Goal: Task Accomplishment & Management: Use online tool/utility

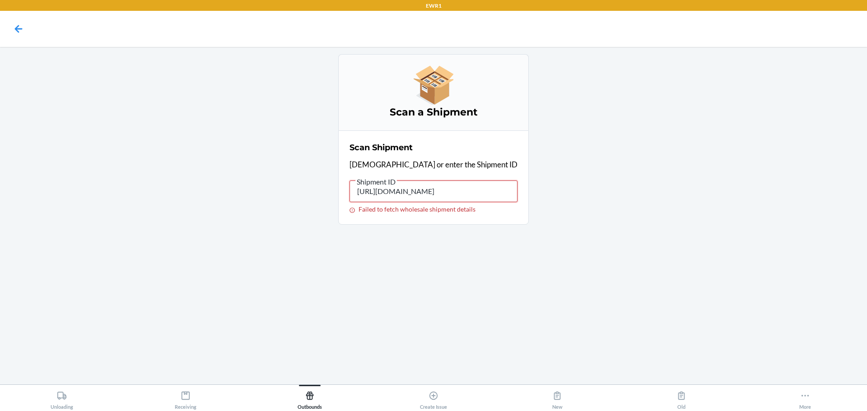
drag, startPoint x: 486, startPoint y: 191, endPoint x: 132, endPoint y: 197, distance: 353.7
click at [140, 194] on main "Scan a Shipment Scan Shipment Scan or enter the Shipment ID Shipment ID HTTPS:/…" at bounding box center [433, 216] width 867 height 338
type input "M/EN/WMS/SHIPMENT-ORDER/LIST?SOT=%255B%2522A42DBB9C-A20C-4EF0-B895-A90416FBAF87…"
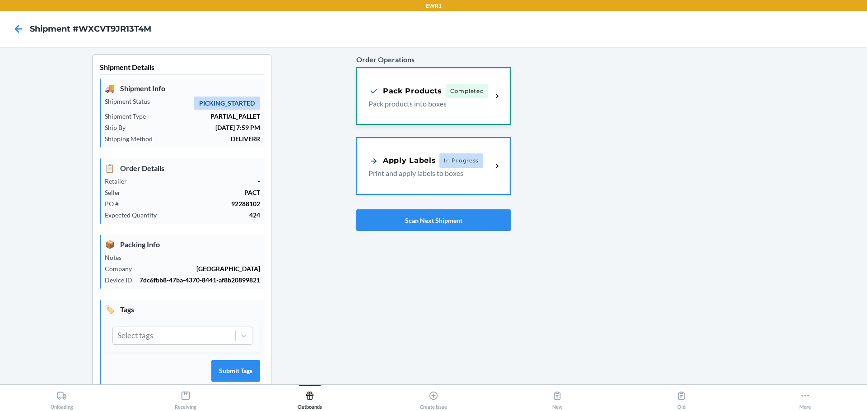
click at [470, 101] on p "Pack products into boxes" at bounding box center [427, 103] width 117 height 11
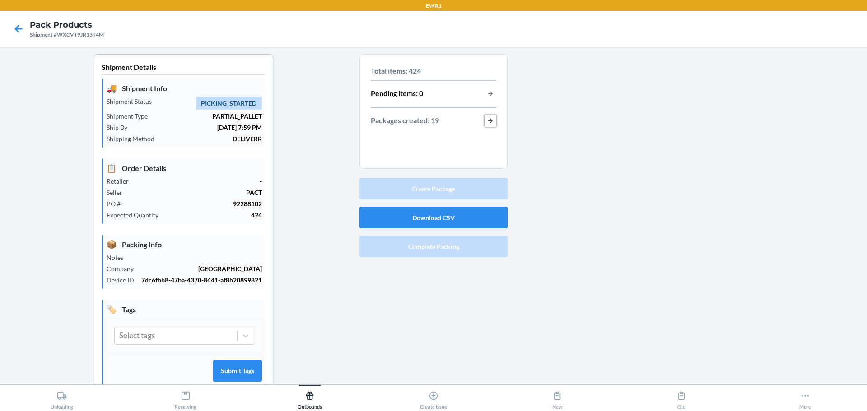
click at [488, 118] on button "button-view-packages-created" at bounding box center [491, 121] width 12 height 12
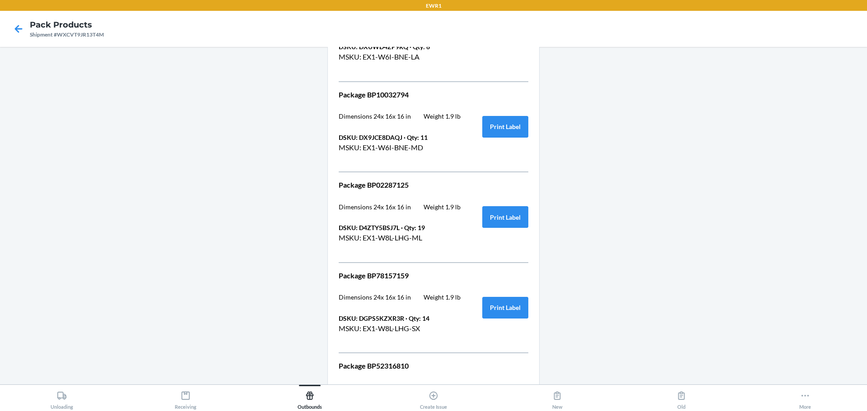
scroll to position [1475, 0]
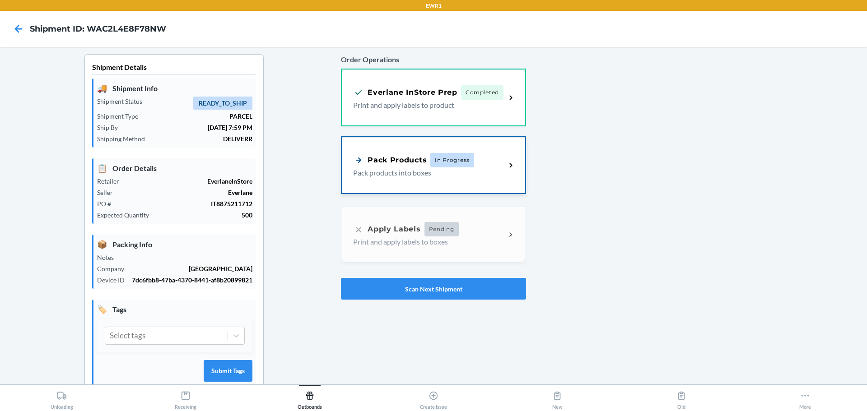
click at [452, 168] on p "Pack products into boxes" at bounding box center [425, 173] width 145 height 11
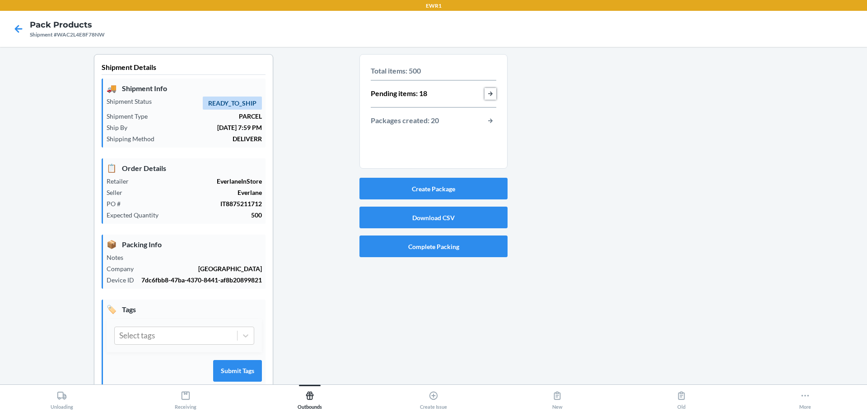
click at [486, 96] on button "button-view-pending-items" at bounding box center [491, 94] width 12 height 12
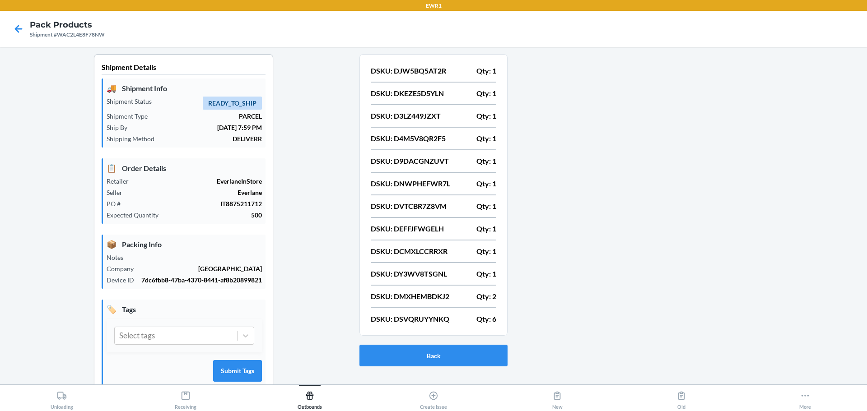
click at [437, 61] on section "DSKU: DJW5BQ5AT2R Qty: 1 DSKU: DKEZE5D5YLN Qty: 1 DSKU: D3LZ449JZXT Qty: 1 DSKU…" at bounding box center [433, 195] width 148 height 282
click at [415, 73] on p "DSKU: DJW5BQ5AT2R" at bounding box center [408, 70] width 75 height 11
copy p "DJW5BQ5AT2R"
drag, startPoint x: 406, startPoint y: 61, endPoint x: 397, endPoint y: 71, distance: 14.7
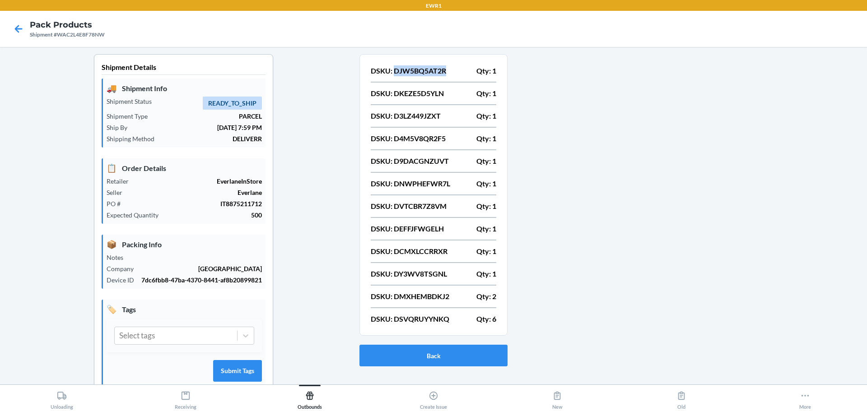
copy p "DJW5BQ5AT2R"
click at [421, 89] on p "DSKU: DKEZE5D5YLN" at bounding box center [407, 93] width 73 height 11
copy p "DKEZE5D5YLN"
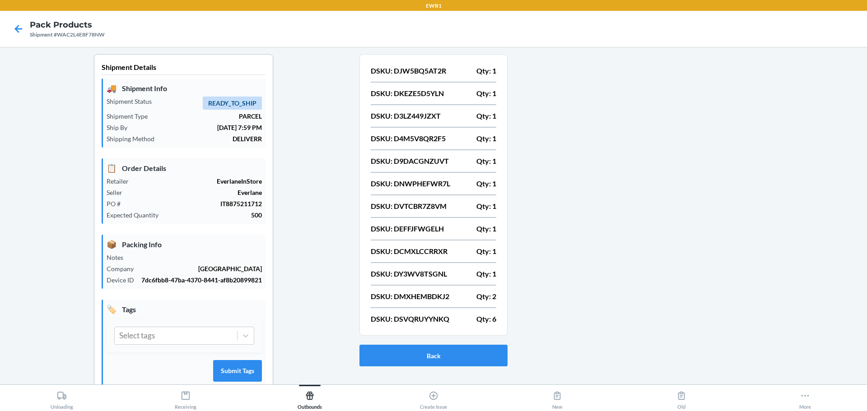
click at [411, 117] on p "DSKU: D3LZ449JZXT" at bounding box center [406, 116] width 70 height 11
copy p "D3LZ449JZXT"
click at [433, 135] on p "DSKU: D4M5V8QR2F5" at bounding box center [408, 138] width 75 height 11
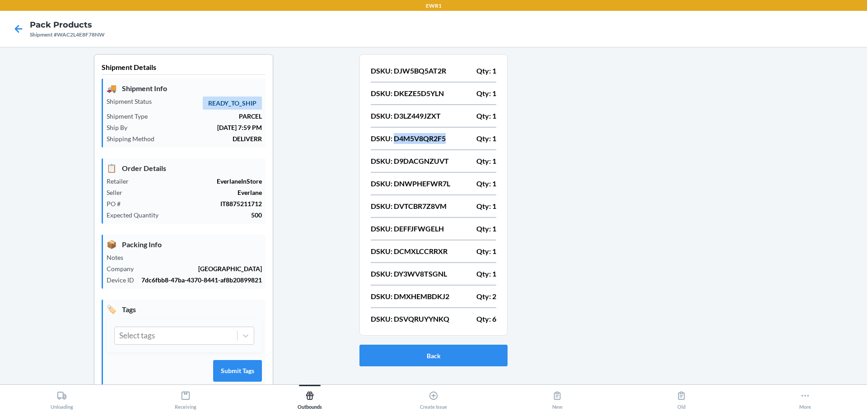
copy p "D4M5V8QR2F5"
click at [431, 158] on p "DSKU: D9DACGNZUVT" at bounding box center [410, 161] width 78 height 11
copy p "D9DACGNZUVT"
click at [431, 188] on p "DSKU: DNWPHEFWR7L" at bounding box center [410, 183] width 79 height 11
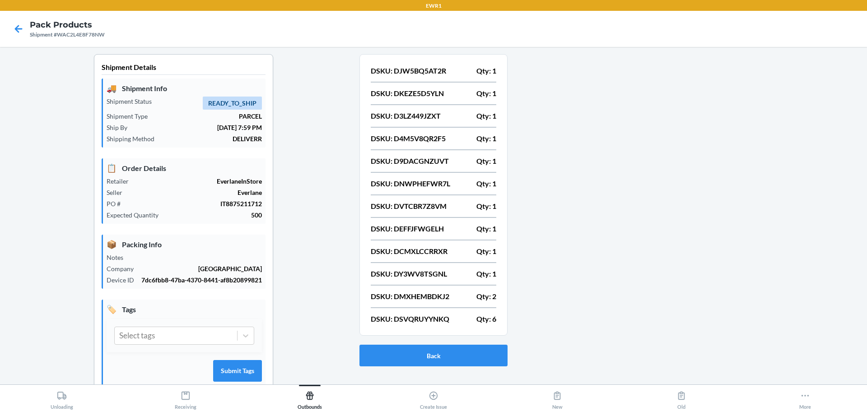
click at [433, 186] on p "DSKU: DNWPHEFWR7L" at bounding box center [410, 183] width 79 height 11
click at [429, 185] on p "DSKU: DNWPHEFWR7L" at bounding box center [410, 183] width 79 height 11
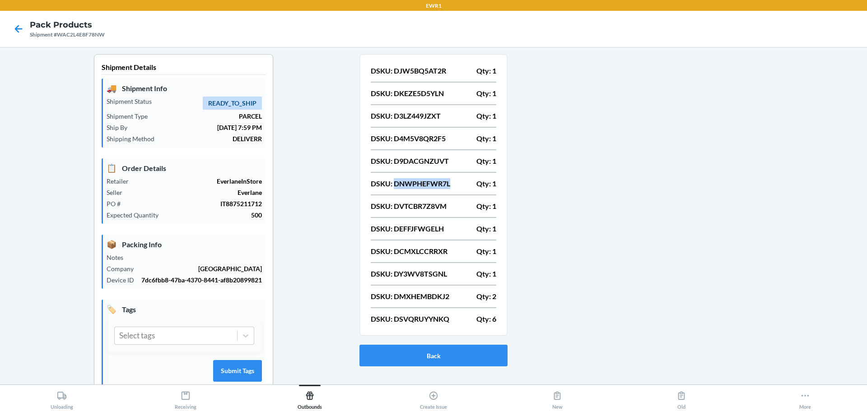
drag, startPoint x: 429, startPoint y: 185, endPoint x: 424, endPoint y: 181, distance: 6.8
click at [423, 202] on p "DSKU: DVTCBR7Z8VM" at bounding box center [409, 206] width 76 height 11
copy p "DVTCBR7Z8VM"
click at [423, 229] on p "DSKU: DEFFJFWGELH" at bounding box center [407, 229] width 73 height 11
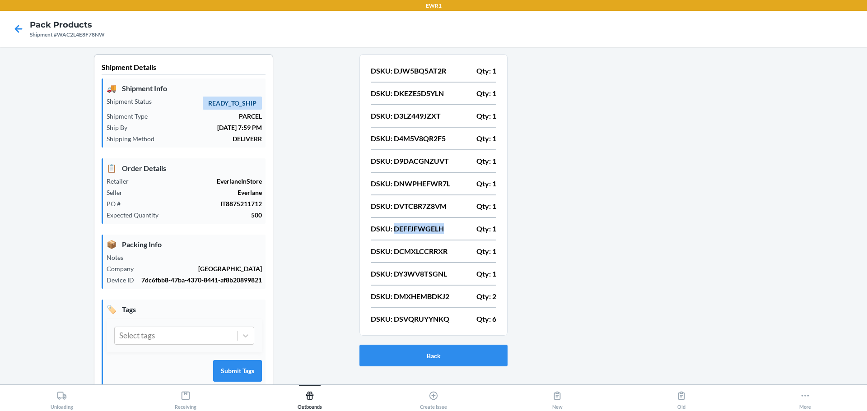
click at [423, 229] on p "DSKU: DEFFJFWGELH" at bounding box center [407, 229] width 73 height 11
drag, startPoint x: 423, startPoint y: 229, endPoint x: 425, endPoint y: 238, distance: 8.2
drag, startPoint x: 425, startPoint y: 238, endPoint x: 415, endPoint y: 227, distance: 14.7
copy p "DEFFJFWGELH"
click at [424, 252] on p "DSKU: DCMXLCCRRXR" at bounding box center [409, 251] width 77 height 11
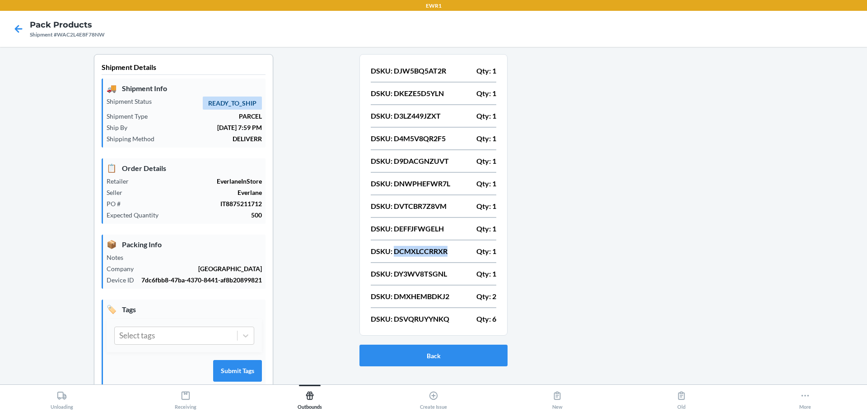
click at [424, 252] on p "DSKU: DCMXLCCRRXR" at bounding box center [409, 251] width 77 height 11
copy p "DCMXLCCRRXR"
click at [431, 276] on p "DSKU: DY3WV8TSGNL" at bounding box center [409, 274] width 76 height 11
click at [435, 296] on p "DSKU: DMXHEMBDKJ2" at bounding box center [410, 296] width 79 height 11
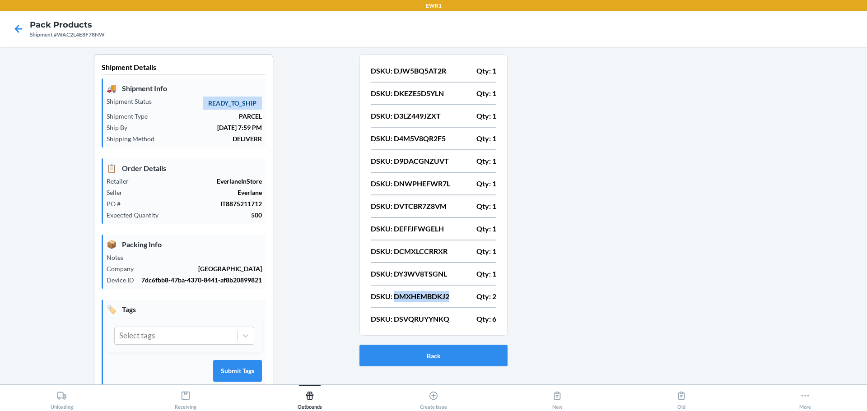
click at [436, 296] on p "DSKU: DMXHEMBDKJ2" at bounding box center [410, 296] width 79 height 11
